Goal: Find specific page/section: Find specific page/section

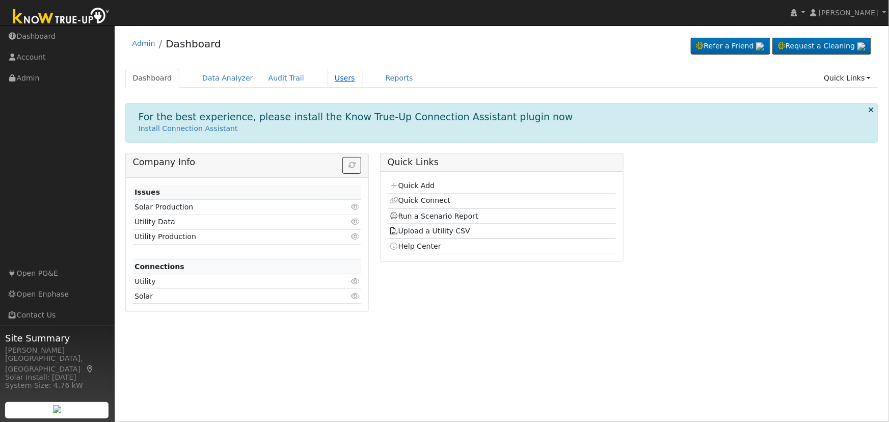
click at [327, 82] on link "Users" at bounding box center [345, 78] width 36 height 19
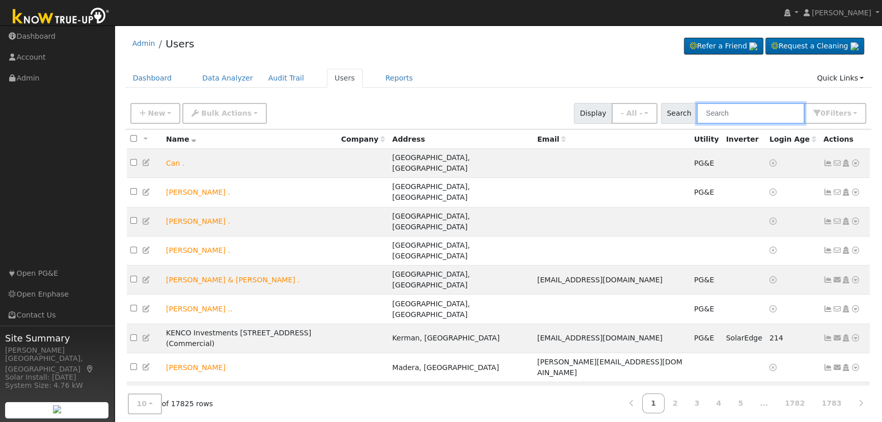
click at [764, 116] on input "text" at bounding box center [751, 113] width 108 height 21
paste input "Lawrence Rede"
type input "Lawrence Rede"
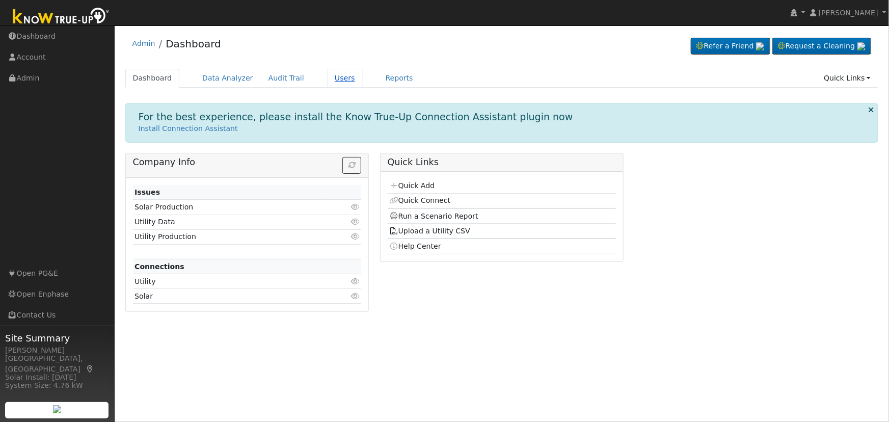
click at [330, 74] on link "Users" at bounding box center [345, 78] width 36 height 19
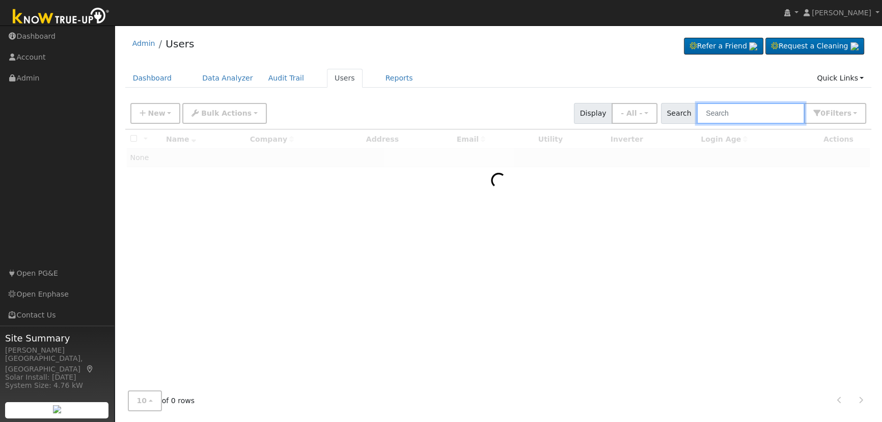
click at [757, 107] on input "text" at bounding box center [751, 113] width 108 height 21
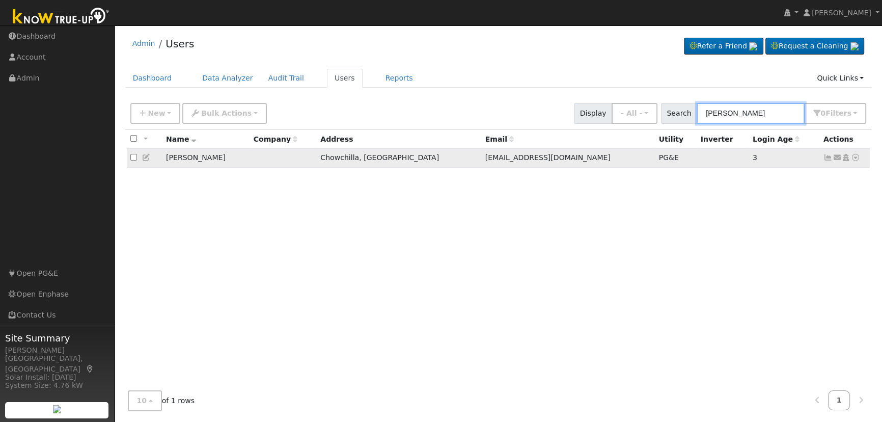
type input "don musick"
click at [855, 159] on icon at bounding box center [855, 157] width 9 height 7
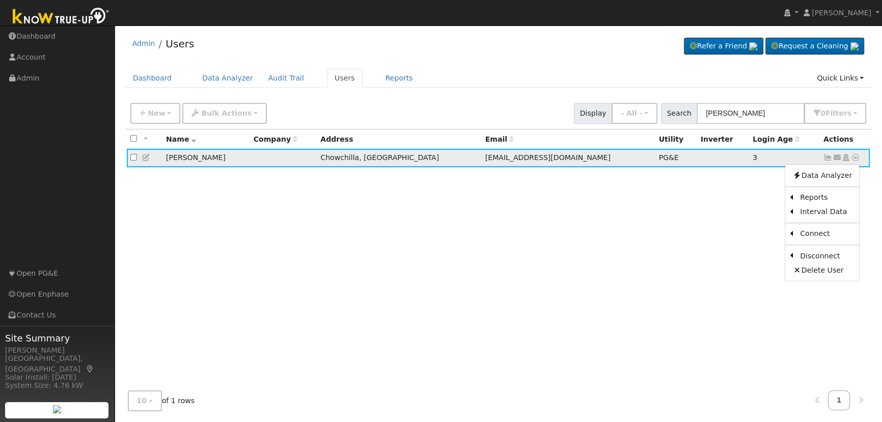
click at [846, 159] on icon at bounding box center [846, 157] width 9 height 7
